Goal: Navigation & Orientation: Understand site structure

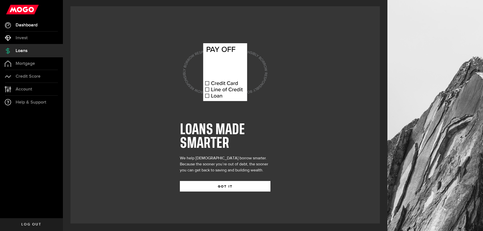
click at [26, 28] on link "Dashboard" at bounding box center [31, 25] width 63 height 13
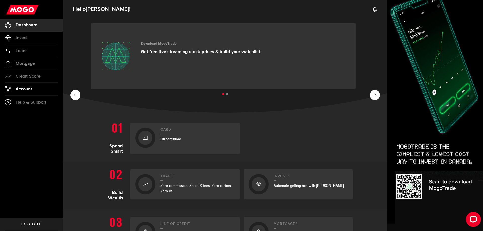
click at [28, 93] on link "Account Compte" at bounding box center [31, 89] width 63 height 13
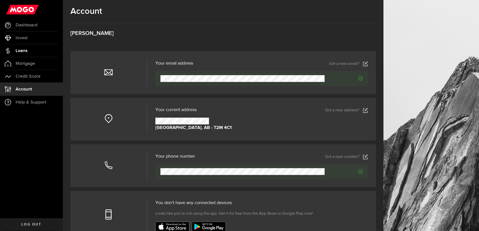
click at [18, 49] on span "Loans" at bounding box center [22, 51] width 12 height 5
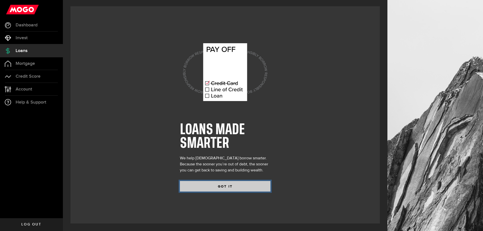
click at [218, 186] on button "GOT IT" at bounding box center [225, 186] width 90 height 11
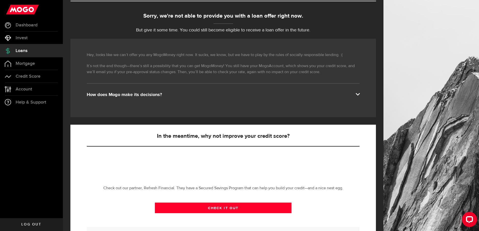
scroll to position [75, 0]
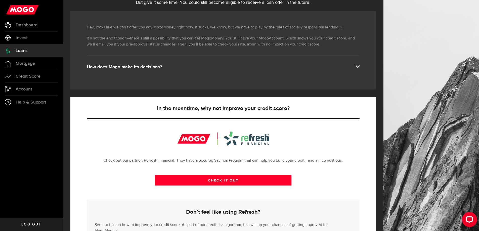
click at [125, 67] on div "How does Mogo make its decisions?" at bounding box center [223, 67] width 273 height 6
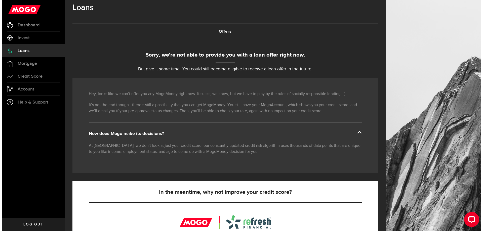
scroll to position [0, 0]
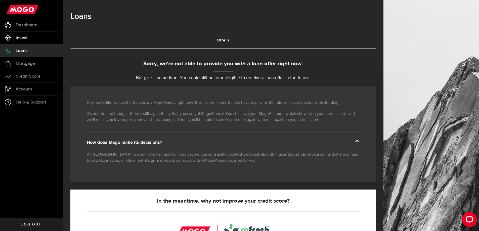
click at [23, 38] on span "Invest" at bounding box center [22, 38] width 12 height 5
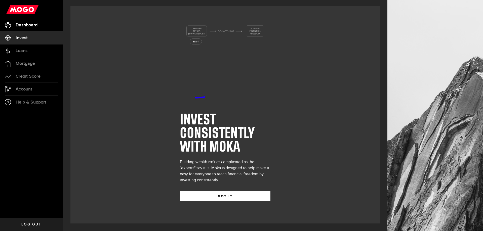
click at [21, 29] on link "Dashboard" at bounding box center [31, 25] width 63 height 13
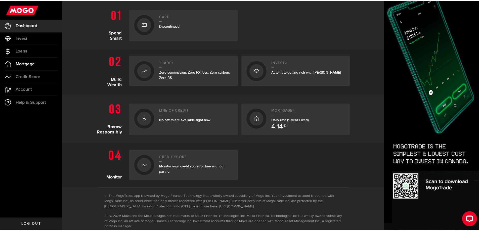
scroll to position [114, 0]
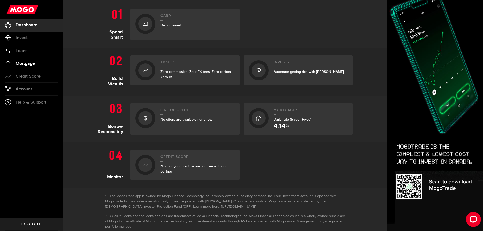
click at [22, 62] on span "Mortgage" at bounding box center [25, 63] width 19 height 5
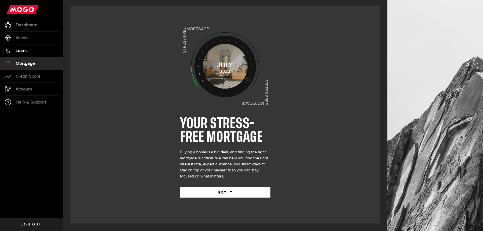
click at [22, 52] on span "Loans" at bounding box center [22, 51] width 12 height 5
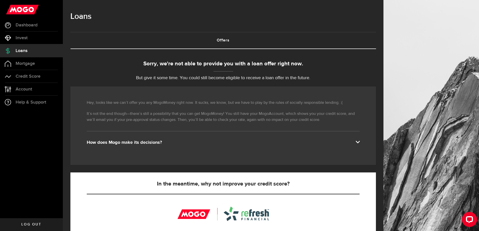
click at [354, 143] on div "How does Mogo make its decisions?" at bounding box center [223, 143] width 273 height 6
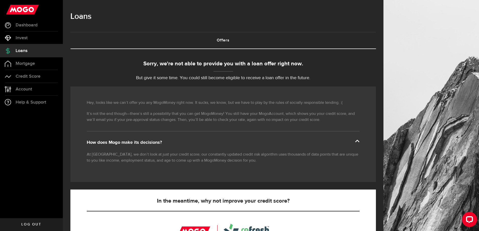
click at [24, 50] on span "Loans" at bounding box center [22, 51] width 12 height 5
